Goal: Task Accomplishment & Management: Use online tool/utility

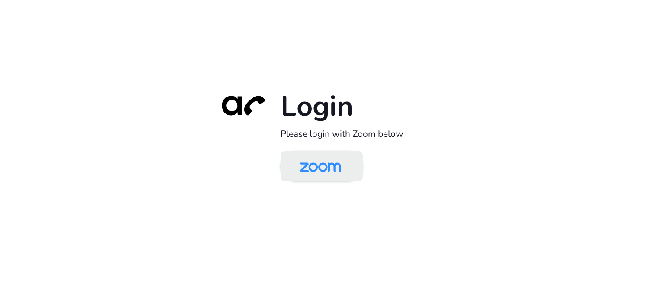
click at [334, 174] on img at bounding box center [320, 167] width 60 height 28
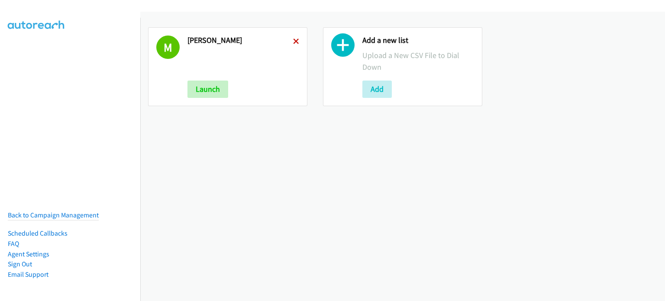
click at [293, 39] on icon at bounding box center [296, 42] width 6 height 6
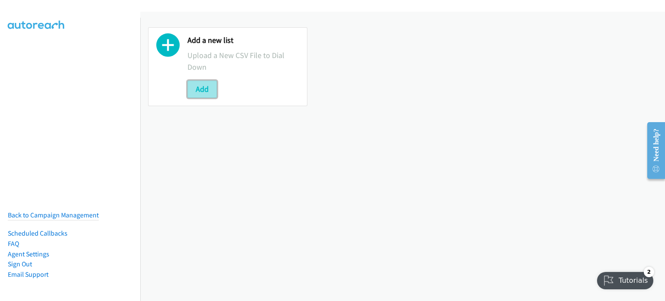
click at [191, 88] on button "Add" at bounding box center [201, 88] width 29 height 17
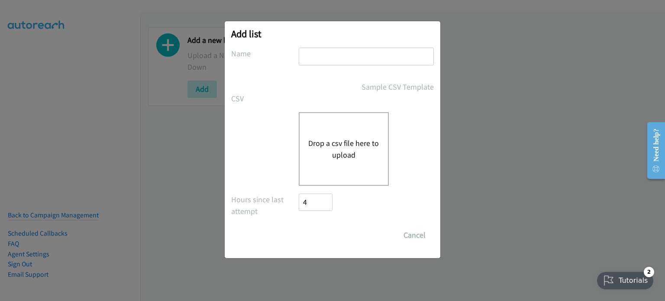
click at [345, 51] on input "text" at bounding box center [366, 57] width 135 height 18
type input "mary"
click at [336, 141] on button "Drop a csv file here to upload" at bounding box center [343, 148] width 71 height 23
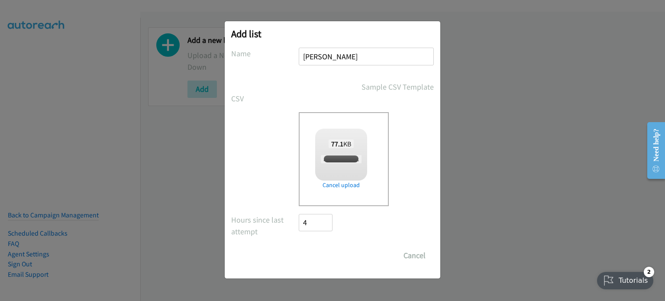
checkbox input "true"
click at [308, 257] on input "Save List" at bounding box center [321, 255] width 45 height 17
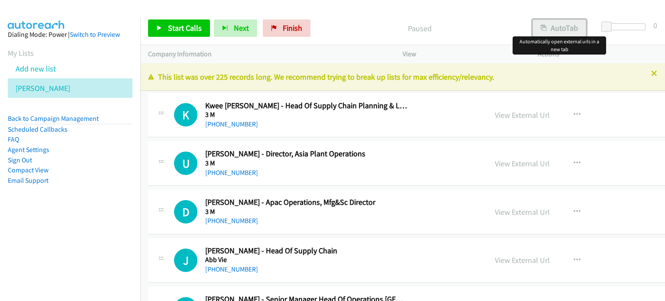
click at [562, 26] on button "AutoTab" at bounding box center [559, 27] width 54 height 17
click at [495, 113] on link "View External Url" at bounding box center [522, 115] width 55 height 10
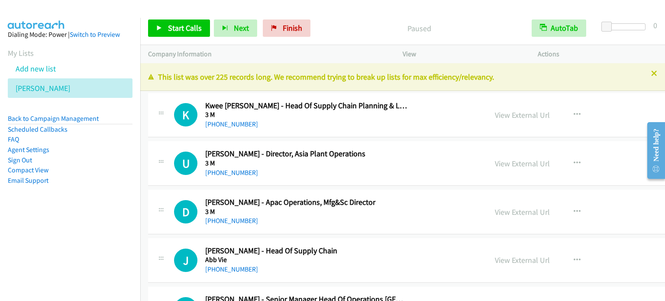
click at [142, 40] on div "Start Calls Pause Next Finish Paused AutoTab AutoTab 0" at bounding box center [402, 28] width 524 height 33
click at [495, 114] on link "View External Url" at bounding box center [522, 115] width 55 height 10
click at [495, 163] on link "View External Url" at bounding box center [522, 163] width 55 height 10
click at [495, 214] on link "View External Url" at bounding box center [522, 212] width 55 height 10
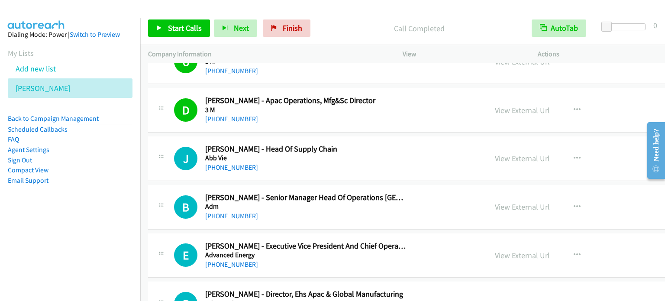
scroll to position [104, 0]
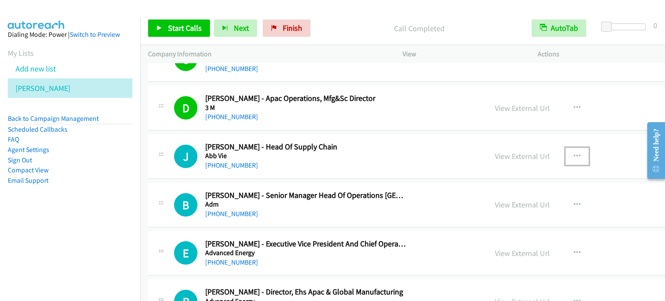
click at [573, 153] on icon "button" at bounding box center [576, 156] width 7 height 7
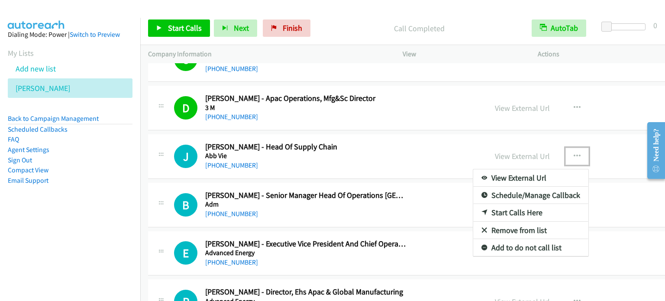
click at [473, 212] on link "Start Calls Here" at bounding box center [530, 212] width 115 height 17
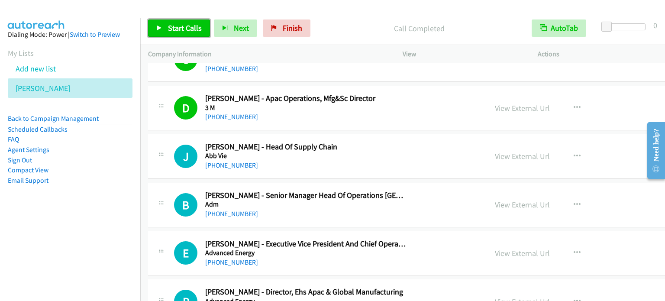
click at [183, 26] on span "Start Calls" at bounding box center [185, 28] width 34 height 10
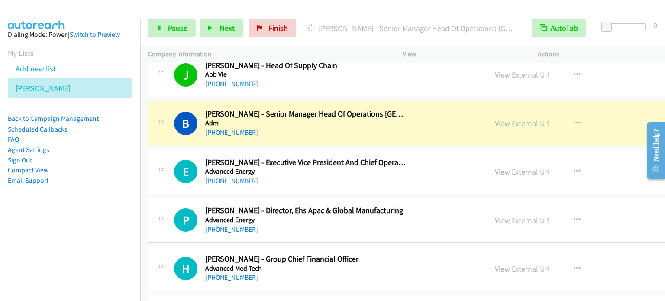
scroll to position [190, 0]
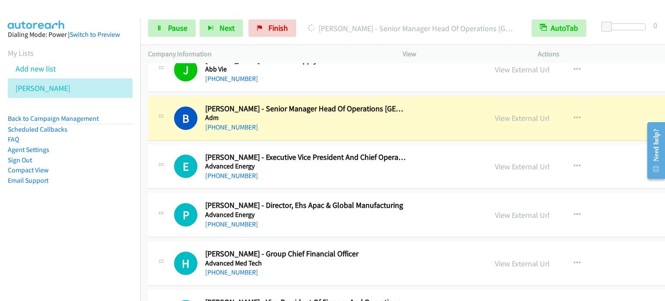
drag, startPoint x: 142, startPoint y: 121, endPoint x: 195, endPoint y: 136, distance: 55.0
click at [142, 121] on td "B Callback Scheduled [PERSON_NAME] - Senior Manager Head Of Operations Asia Pac…" at bounding box center [471, 118] width 662 height 48
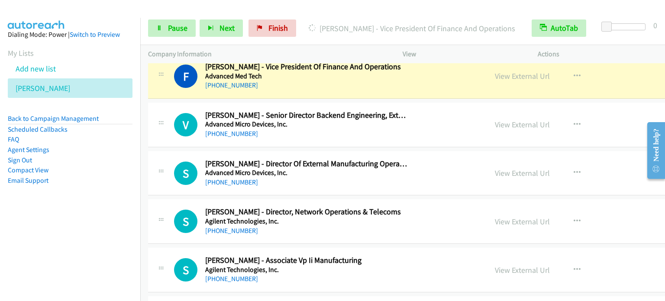
scroll to position [427, 0]
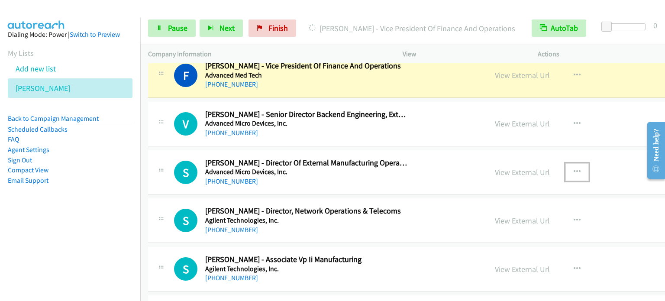
click at [565, 169] on button "button" at bounding box center [576, 171] width 23 height 17
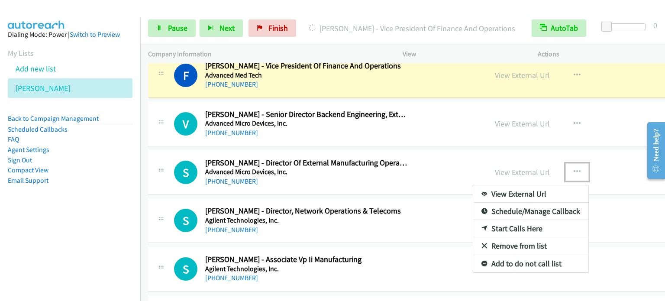
click at [473, 228] on link "Start Calls Here" at bounding box center [530, 228] width 115 height 17
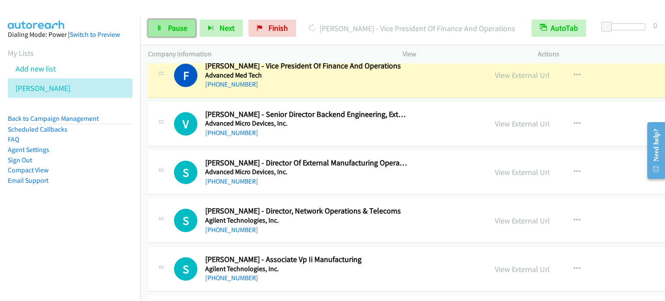
click at [180, 27] on span "Pause" at bounding box center [177, 28] width 19 height 10
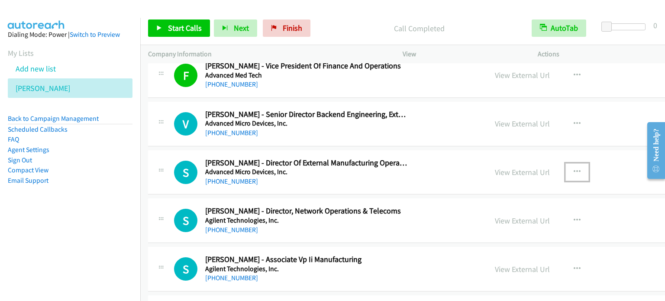
click at [565, 171] on button "button" at bounding box center [576, 171] width 23 height 17
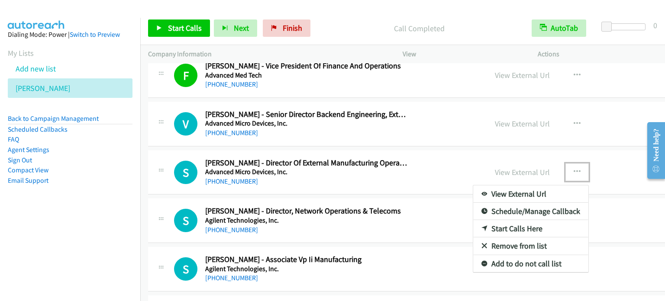
click at [473, 228] on link "Start Calls Here" at bounding box center [530, 228] width 115 height 17
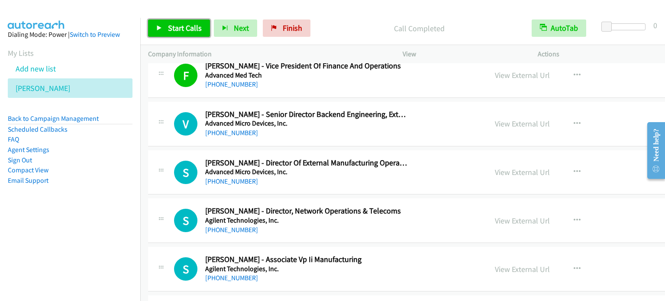
click at [182, 23] on span "Start Calls" at bounding box center [185, 28] width 34 height 10
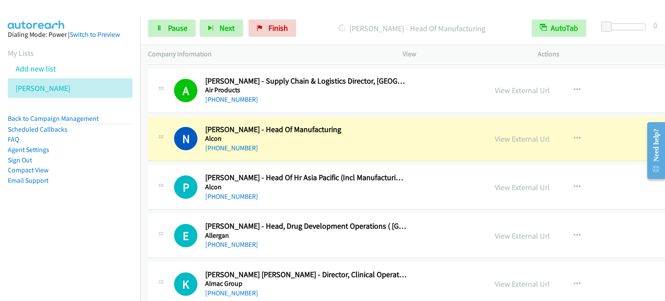
scroll to position [756, 0]
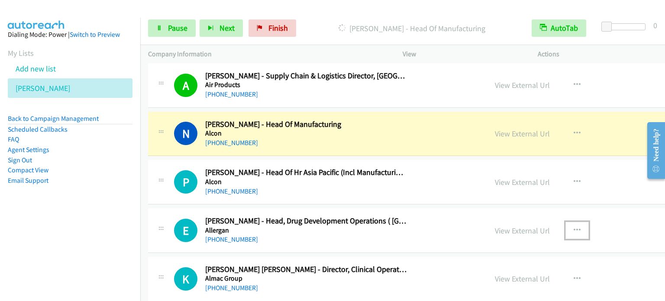
click at [565, 226] on button "button" at bounding box center [576, 230] width 23 height 17
click at [473, 282] on link "Start Calls Here" at bounding box center [530, 286] width 115 height 17
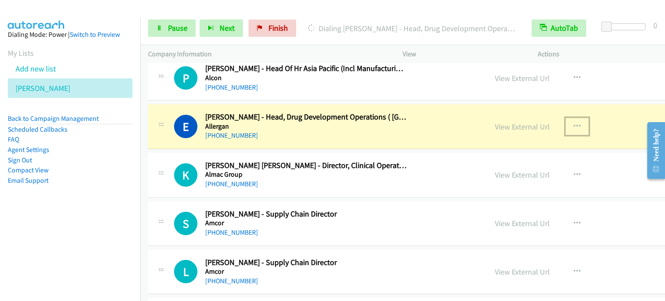
scroll to position [877, 0]
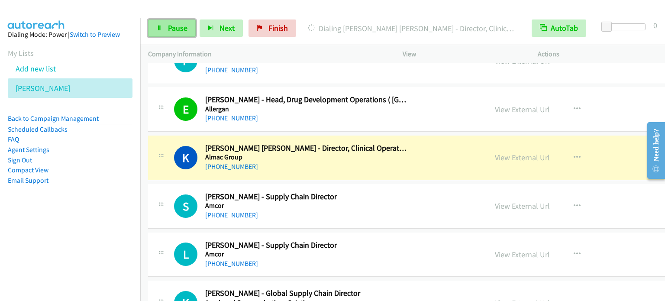
click at [183, 25] on span "Pause" at bounding box center [177, 28] width 19 height 10
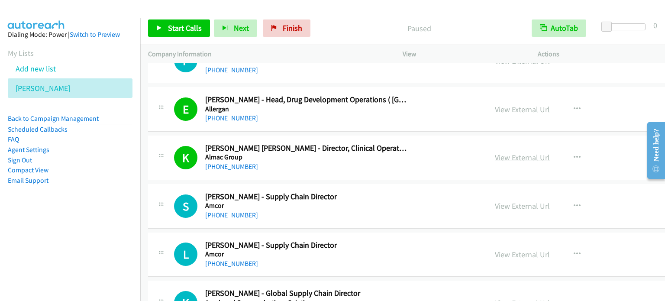
click at [495, 159] on link "View External Url" at bounding box center [522, 157] width 55 height 10
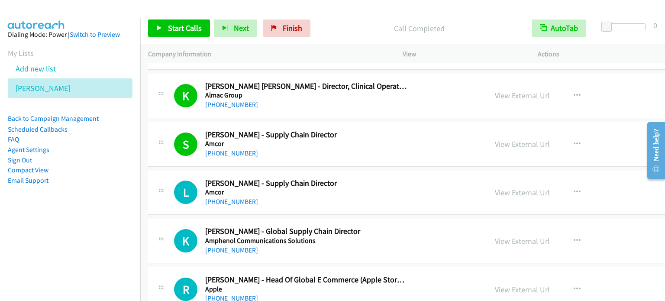
scroll to position [946, 0]
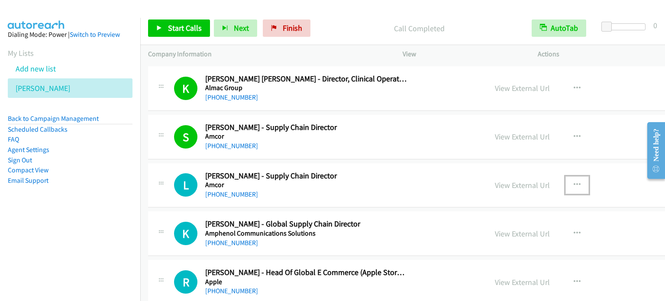
click at [565, 180] on button "button" at bounding box center [576, 184] width 23 height 17
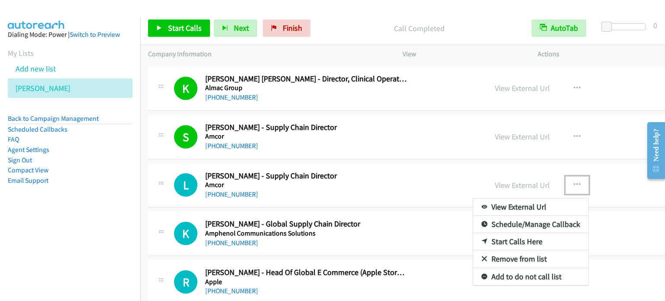
click at [473, 239] on link "Start Calls Here" at bounding box center [530, 241] width 115 height 17
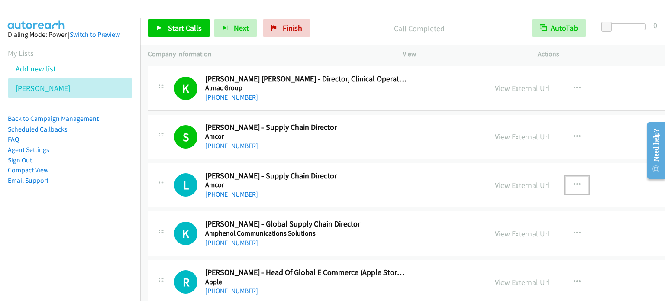
click at [565, 178] on button "button" at bounding box center [576, 184] width 23 height 17
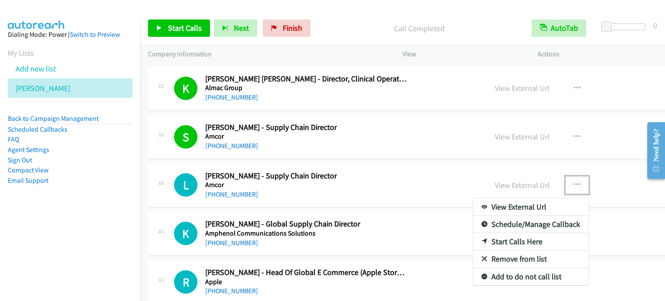
click at [473, 238] on link "Start Calls Here" at bounding box center [530, 241] width 115 height 17
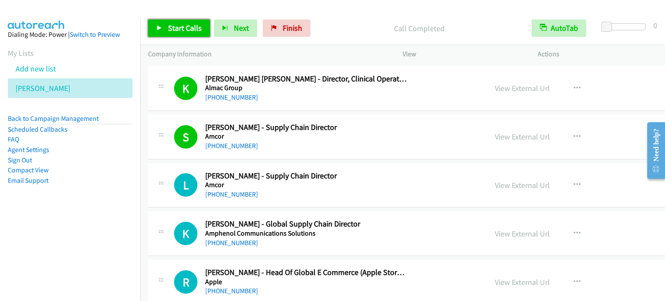
click at [171, 27] on span "Start Calls" at bounding box center [185, 28] width 34 height 10
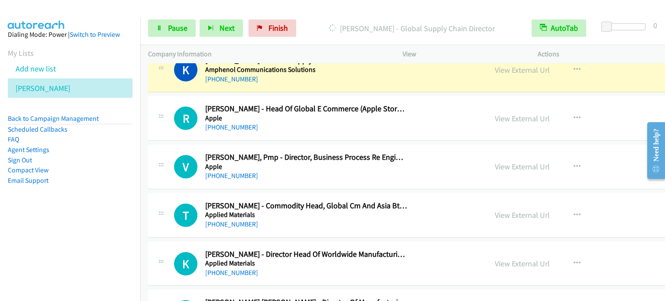
scroll to position [1113, 0]
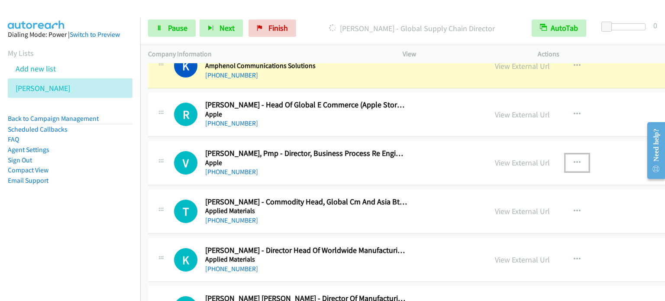
click at [573, 159] on icon "button" at bounding box center [576, 162] width 7 height 7
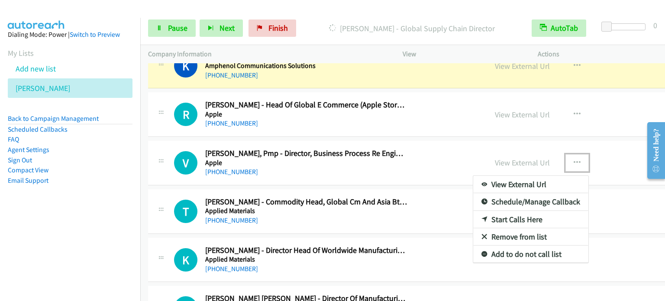
click at [473, 214] on link "Start Calls Here" at bounding box center [530, 219] width 115 height 17
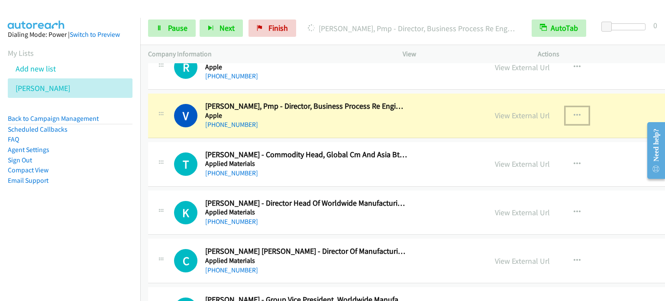
scroll to position [1165, 0]
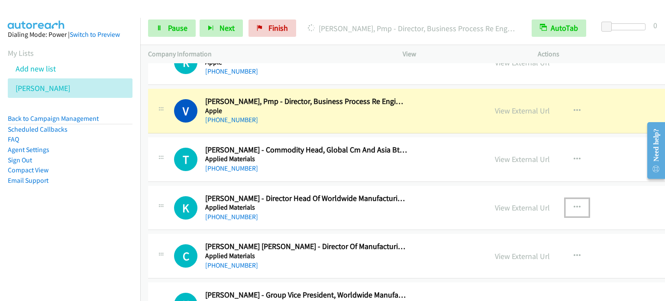
click at [573, 204] on icon "button" at bounding box center [576, 207] width 7 height 7
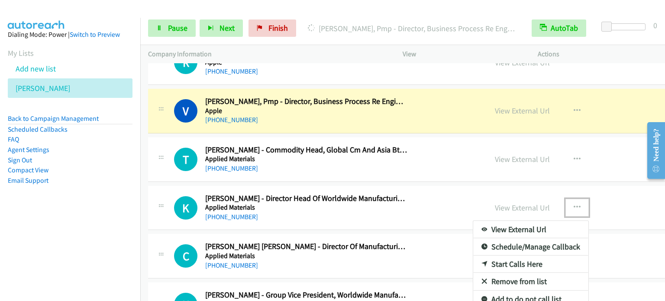
click at [473, 261] on link "Start Calls Here" at bounding box center [530, 263] width 115 height 17
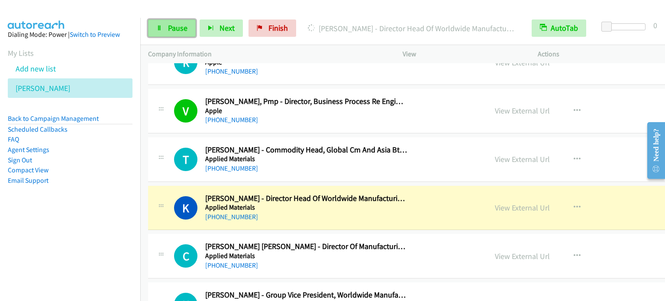
click at [179, 30] on span "Pause" at bounding box center [177, 28] width 19 height 10
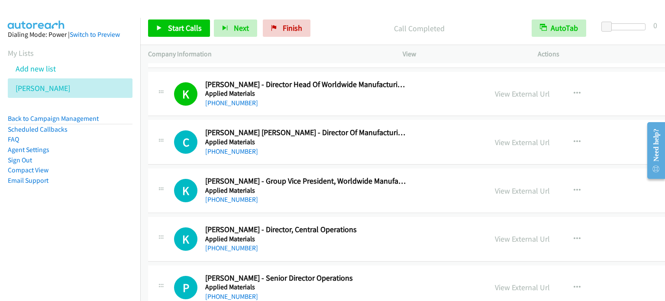
scroll to position [1286, 0]
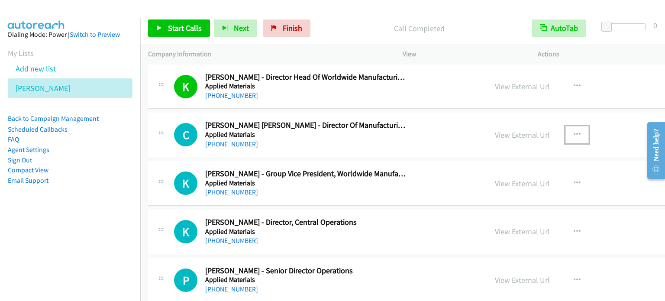
click at [573, 132] on icon "button" at bounding box center [576, 134] width 7 height 7
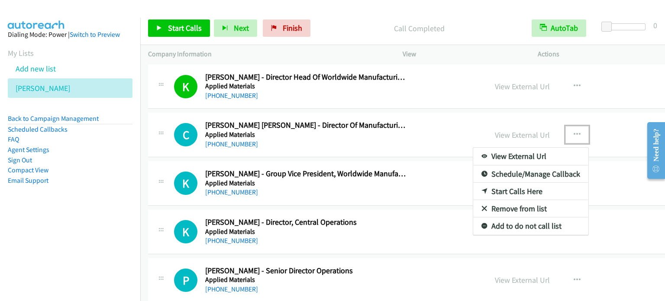
click at [473, 190] on link "Start Calls Here" at bounding box center [530, 191] width 115 height 17
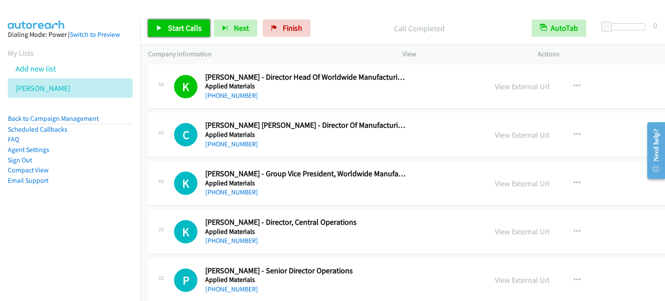
click at [170, 31] on span "Start Calls" at bounding box center [185, 28] width 34 height 10
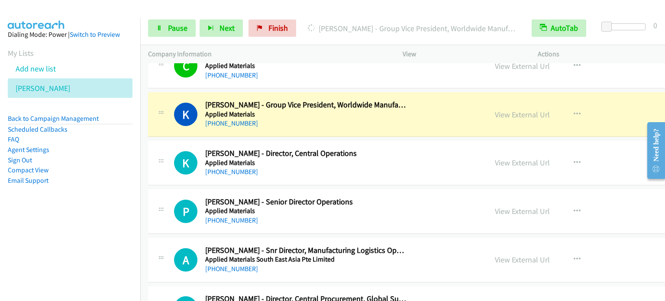
scroll to position [1356, 0]
click at [573, 159] on icon "button" at bounding box center [576, 162] width 7 height 7
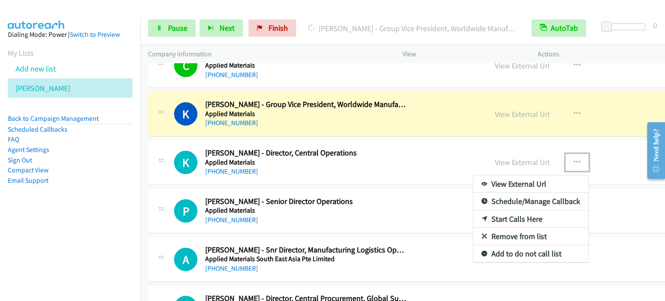
click at [473, 217] on link "Start Calls Here" at bounding box center [530, 218] width 115 height 17
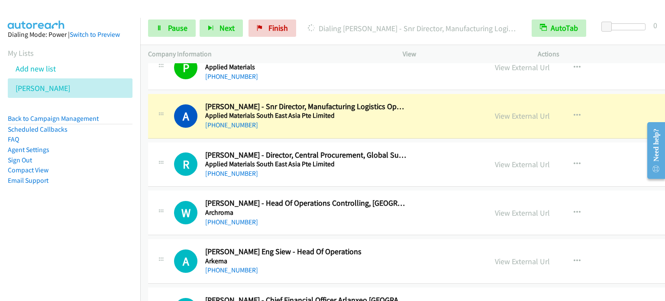
scroll to position [1511, 0]
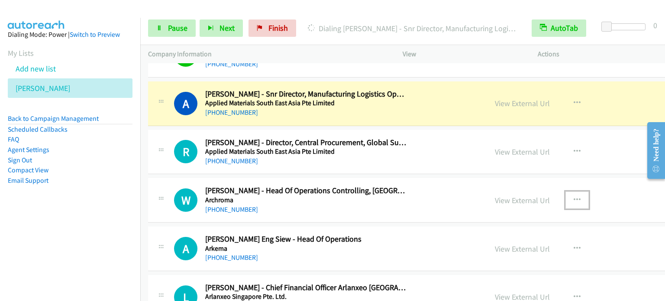
click at [565, 192] on button "button" at bounding box center [576, 199] width 23 height 17
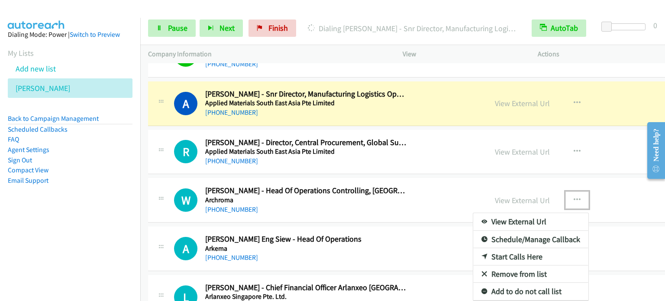
click at [473, 254] on link "Start Calls Here" at bounding box center [530, 256] width 115 height 17
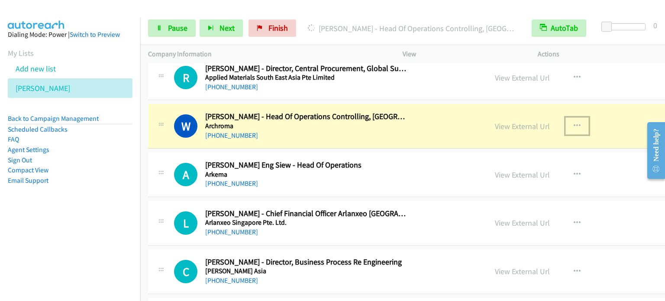
scroll to position [1598, 0]
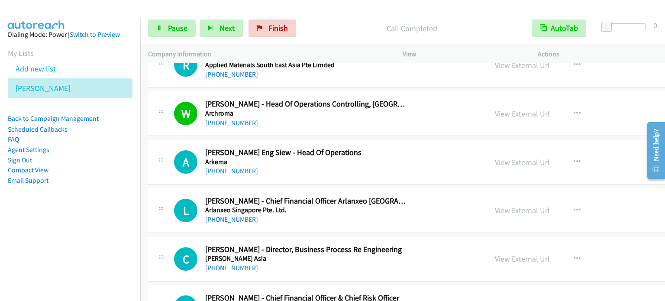
click at [168, 17] on div "Start Calls Pause Next Finish Call Completed AutoTab AutoTab 0" at bounding box center [402, 28] width 524 height 33
click at [495, 112] on link "View External Url" at bounding box center [522, 114] width 55 height 10
click at [168, 28] on span "Pause" at bounding box center [177, 28] width 19 height 10
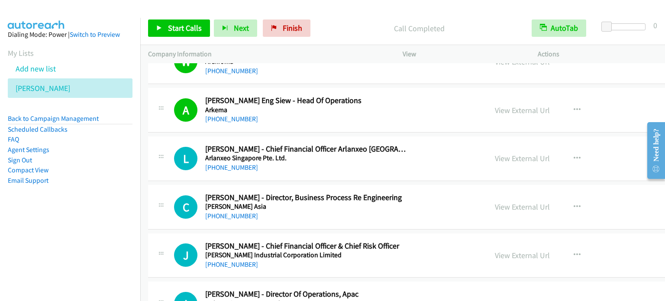
scroll to position [1667, 0]
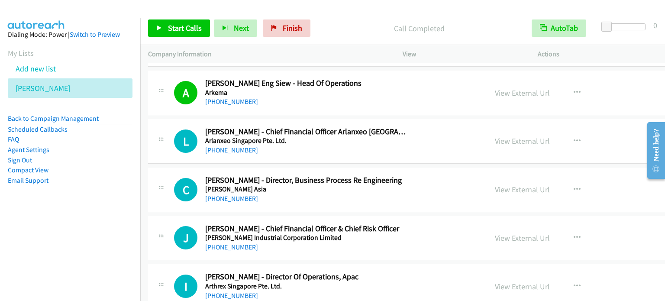
click at [495, 187] on link "View External Url" at bounding box center [522, 189] width 55 height 10
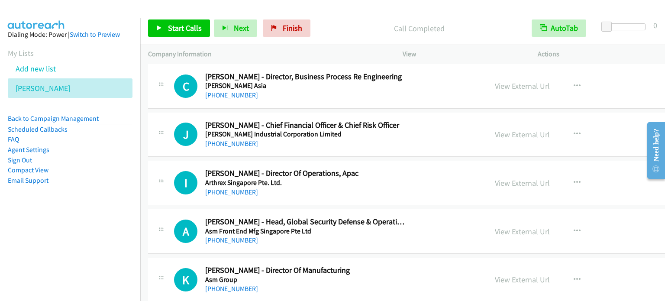
scroll to position [1771, 0]
click at [495, 180] on link "View External Url" at bounding box center [522, 182] width 55 height 10
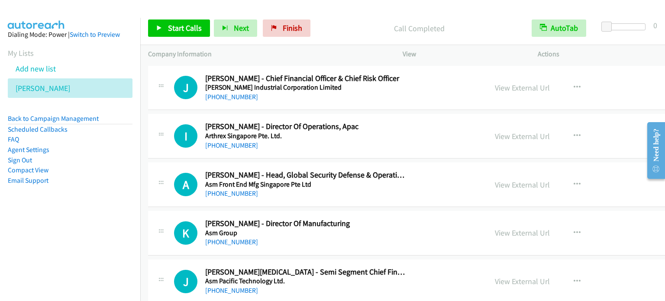
scroll to position [1823, 0]
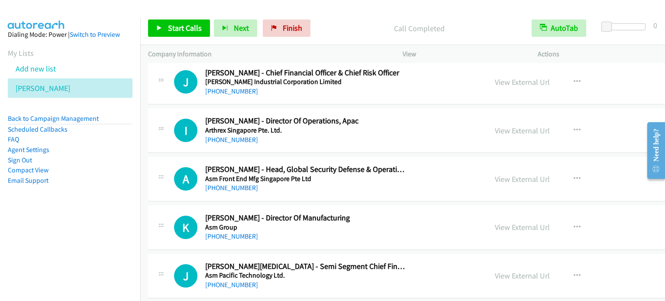
drag, startPoint x: 446, startPoint y: 171, endPoint x: 331, endPoint y: 13, distance: 195.3
click at [495, 177] on link "View External Url" at bounding box center [522, 179] width 55 height 10
click at [495, 225] on link "View External Url" at bounding box center [522, 227] width 55 height 10
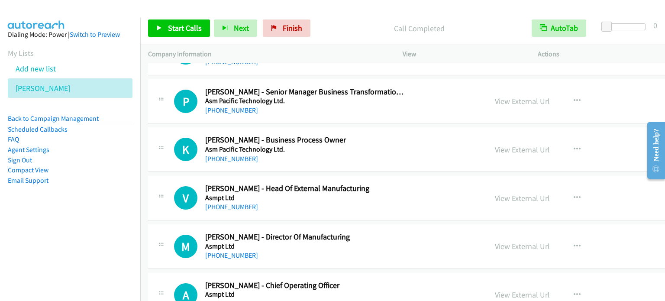
scroll to position [2048, 0]
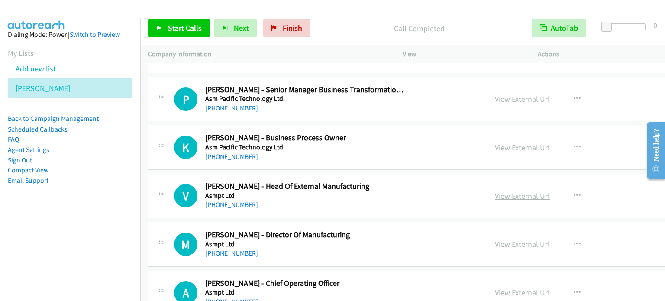
click at [495, 191] on link "View External Url" at bounding box center [522, 196] width 55 height 10
